Goal: Task Accomplishment & Management: Manage account settings

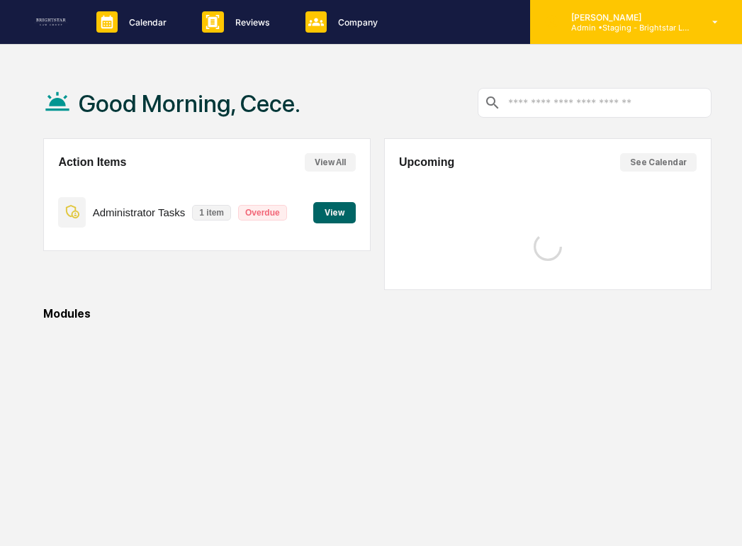
click at [615, 35] on div "[PERSON_NAME] Admin • Staging - Brightstar Law Group" at bounding box center [636, 22] width 212 height 44
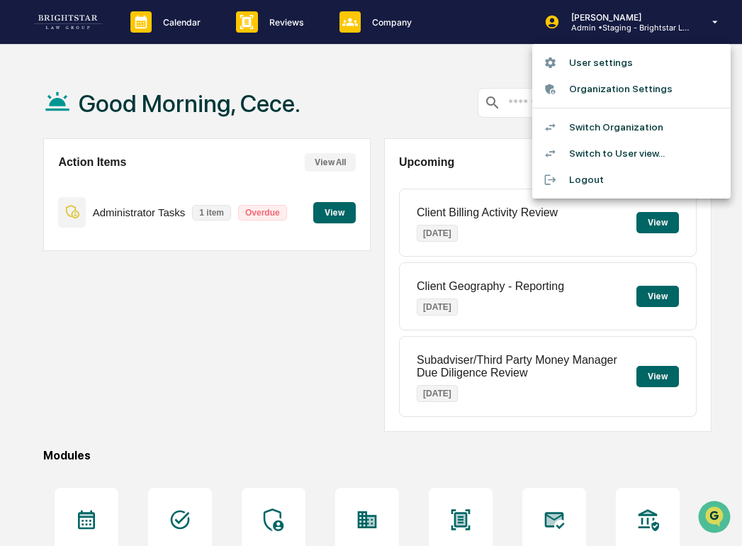
click at [619, 145] on li "Switch to User view..." at bounding box center [631, 153] width 198 height 26
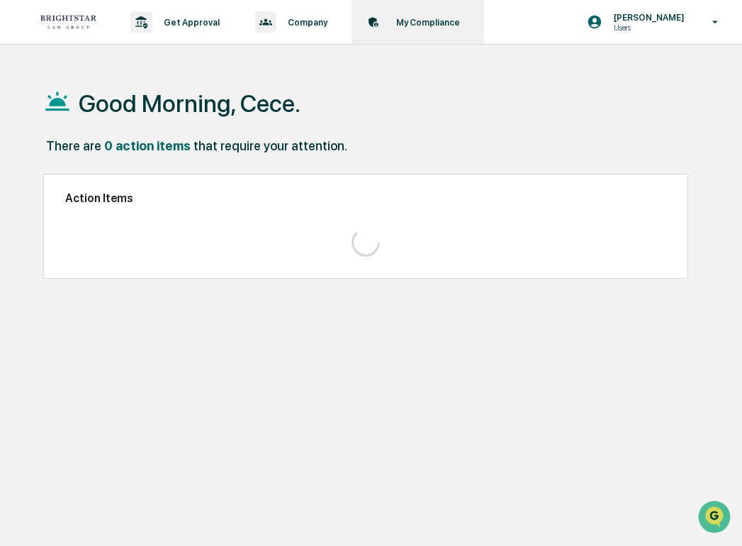
click at [398, 38] on div "My Compliance Data, Deadlines & Settings" at bounding box center [416, 22] width 118 height 44
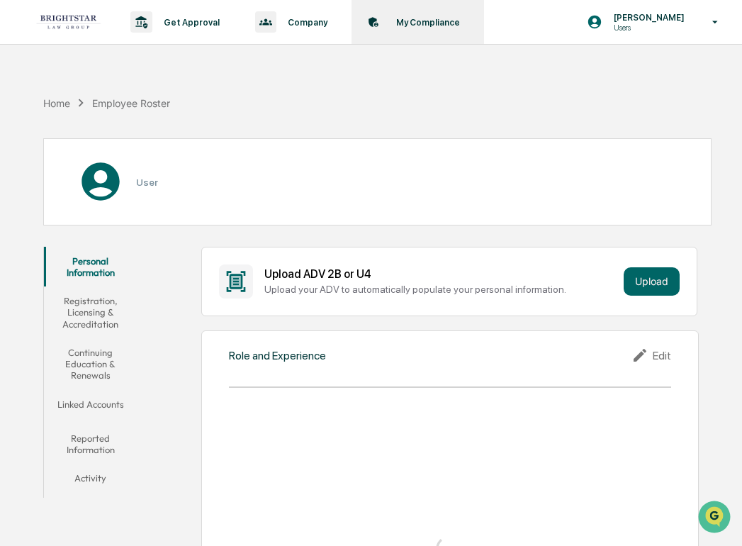
click at [410, 31] on div "My Compliance Data, Deadlines & Settings" at bounding box center [416, 22] width 118 height 44
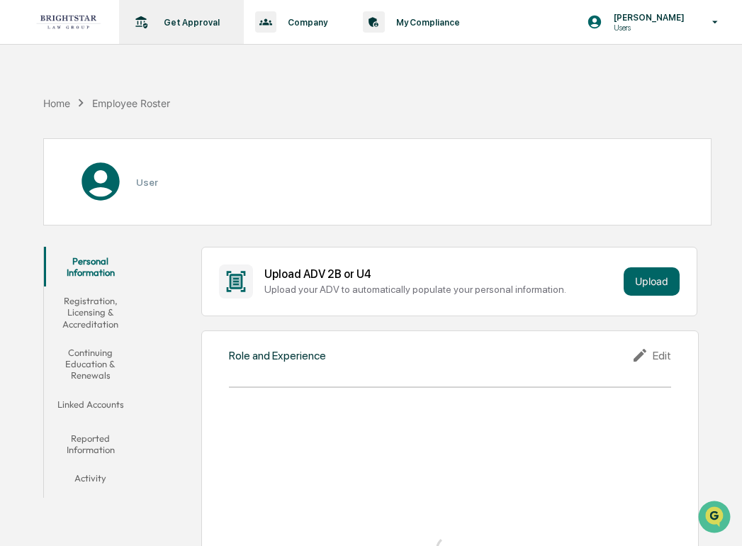
click at [228, 11] on div "Get Approval Content & Transactions" at bounding box center [180, 22] width 111 height 44
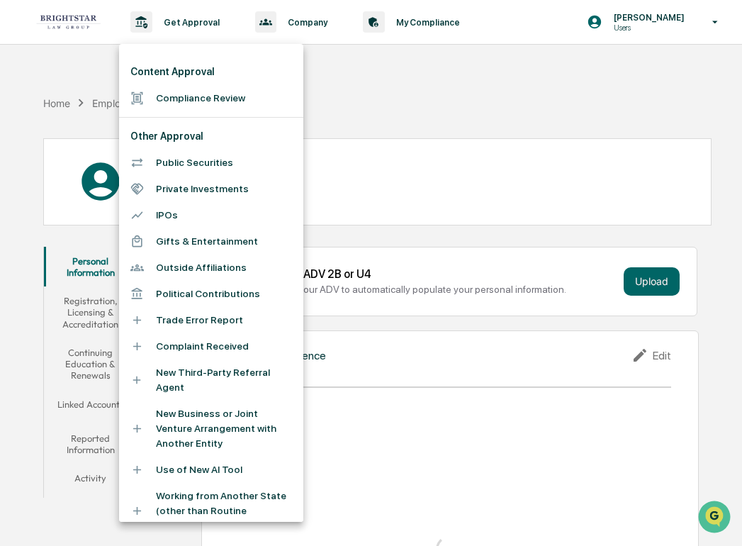
click at [68, 28] on div at bounding box center [371, 273] width 742 height 546
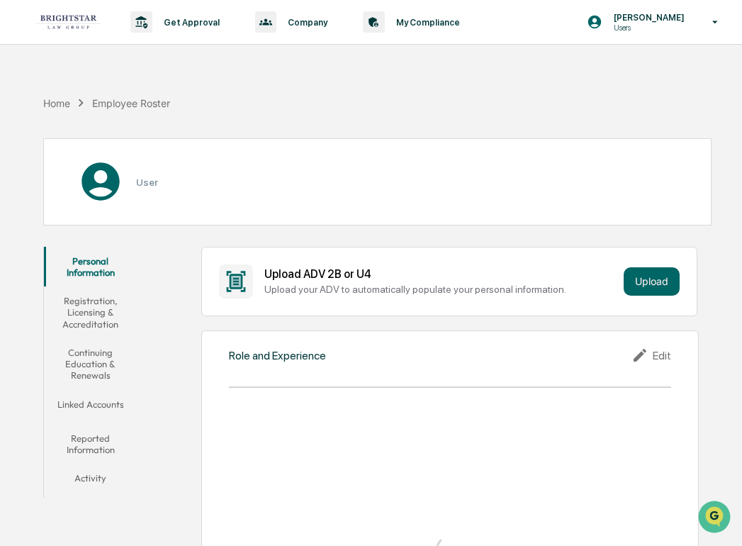
click at [82, 26] on img at bounding box center [68, 22] width 68 height 16
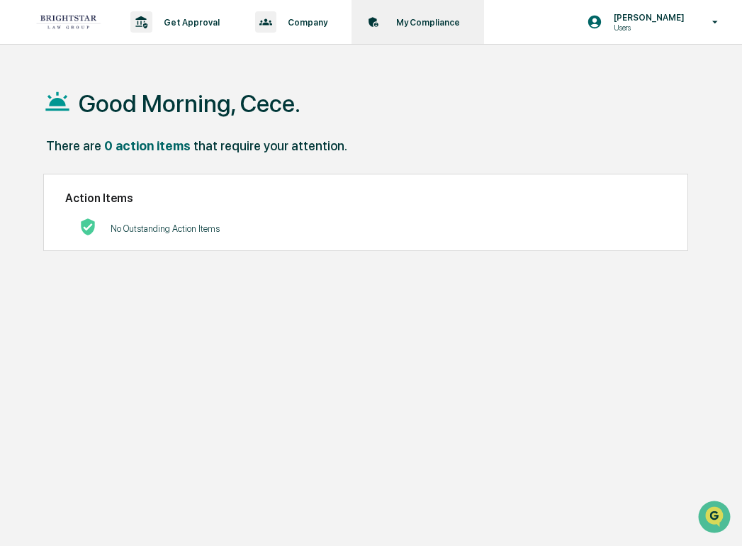
click at [415, 25] on p "My Compliance" at bounding box center [426, 22] width 82 height 11
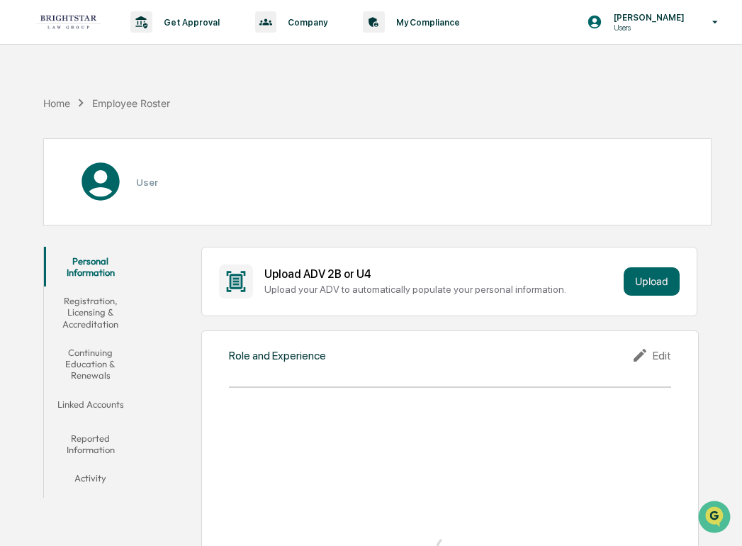
click at [103, 401] on button "Linked Accounts" at bounding box center [90, 407] width 93 height 34
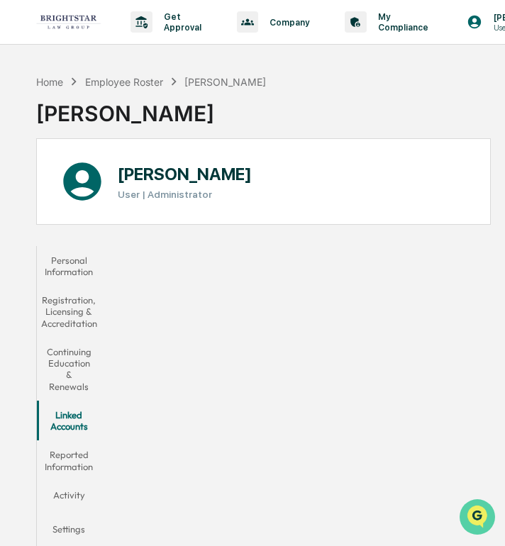
click at [478, 503] on button "Open customer support" at bounding box center [476, 516] width 35 height 35
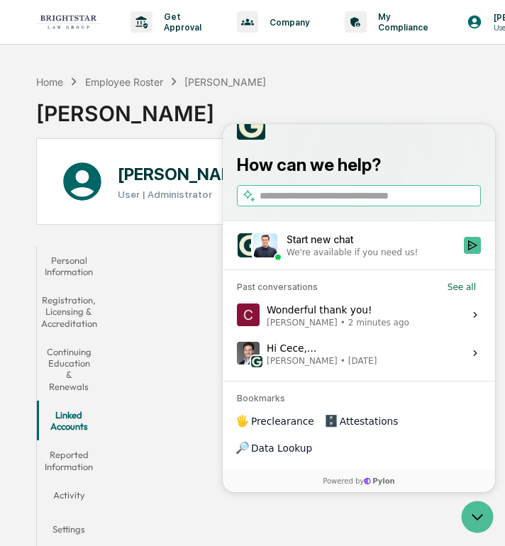
click at [378, 328] on span "2 minutes ago" at bounding box center [378, 322] width 61 height 11
click at [237, 315] on button "View issue" at bounding box center [236, 315] width 1 height 1
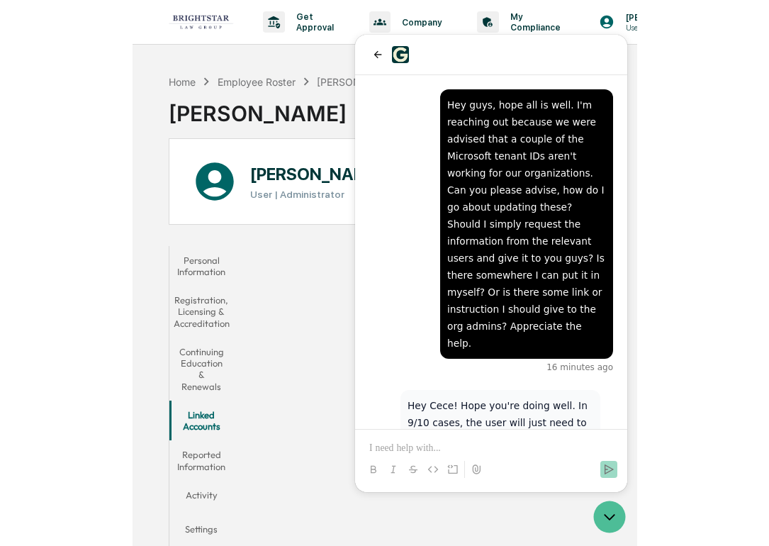
scroll to position [191, 0]
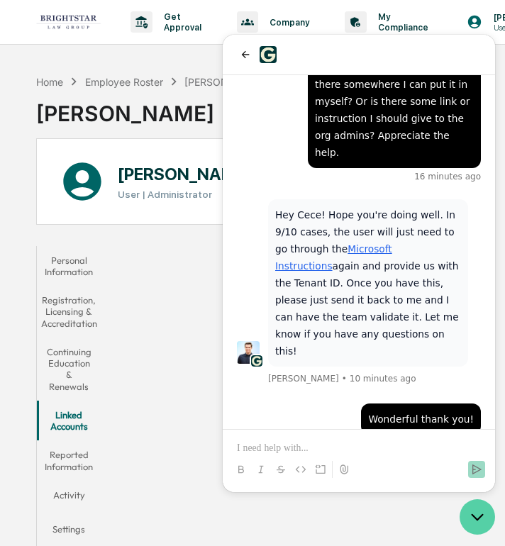
click at [484, 527] on icon "Open customer support" at bounding box center [476, 516] width 35 height 35
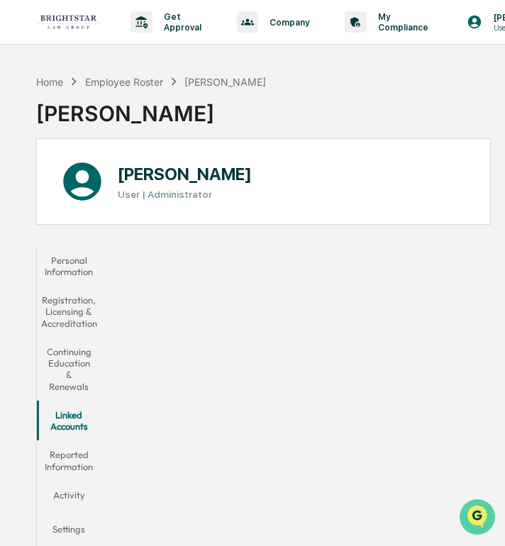
click at [472, 512] on img "Open customer support" at bounding box center [476, 517] width 35 height 28
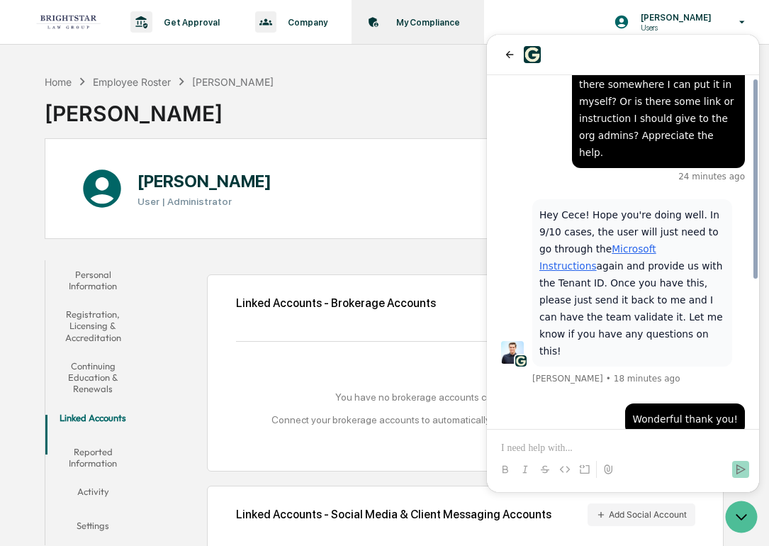
scroll to position [259, 0]
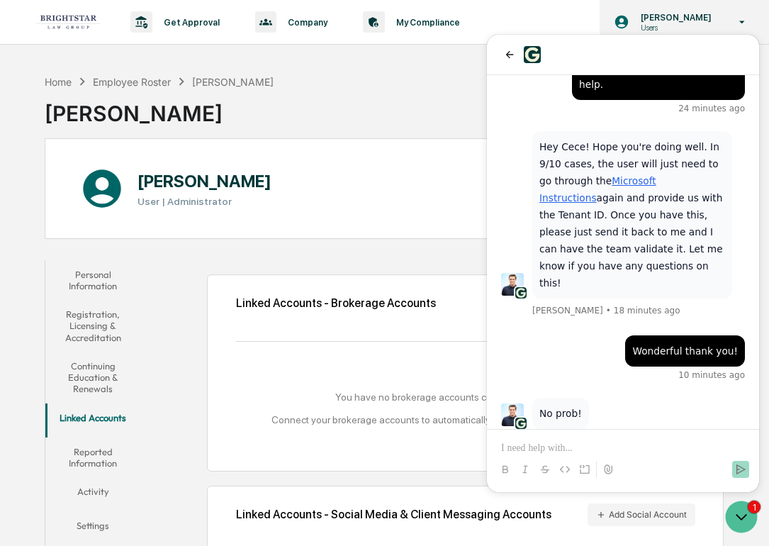
click at [666, 23] on p "Users" at bounding box center [673, 28] width 89 height 10
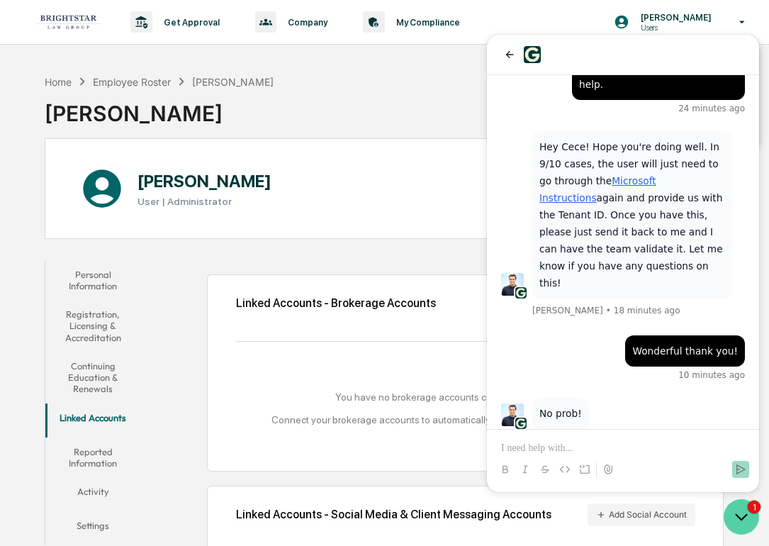
click at [741, 520] on icon "Open customer support" at bounding box center [741, 516] width 35 height 35
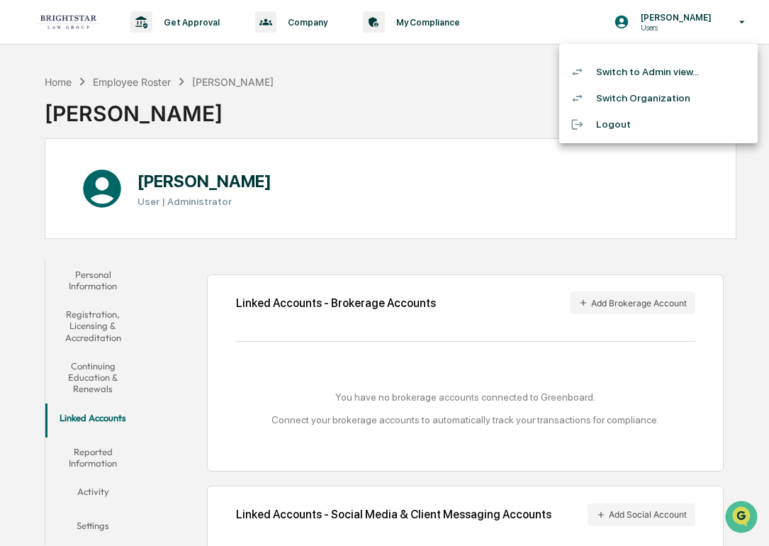
click at [684, 94] on li "Switch Organization" at bounding box center [658, 98] width 198 height 26
